Goal: Transaction & Acquisition: Purchase product/service

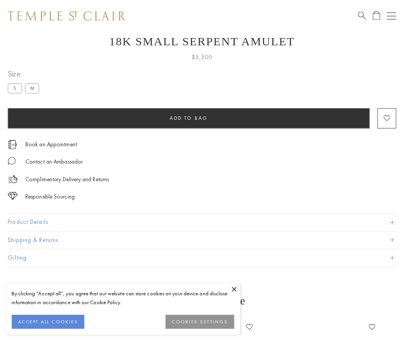
scroll to position [29, 0]
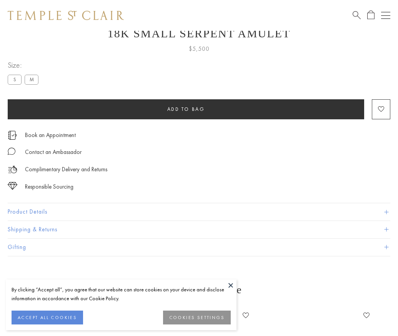
click at [186, 109] on span "Add to bag" at bounding box center [186, 109] width 38 height 7
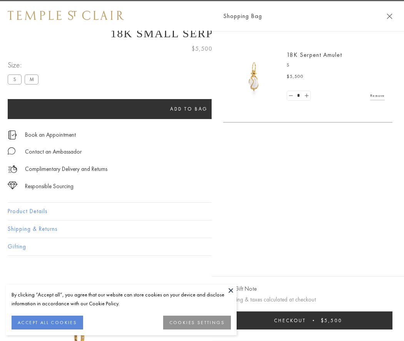
click at [306, 321] on span "Checkout" at bounding box center [290, 321] width 32 height 7
